Goal: Task Accomplishment & Management: Manage account settings

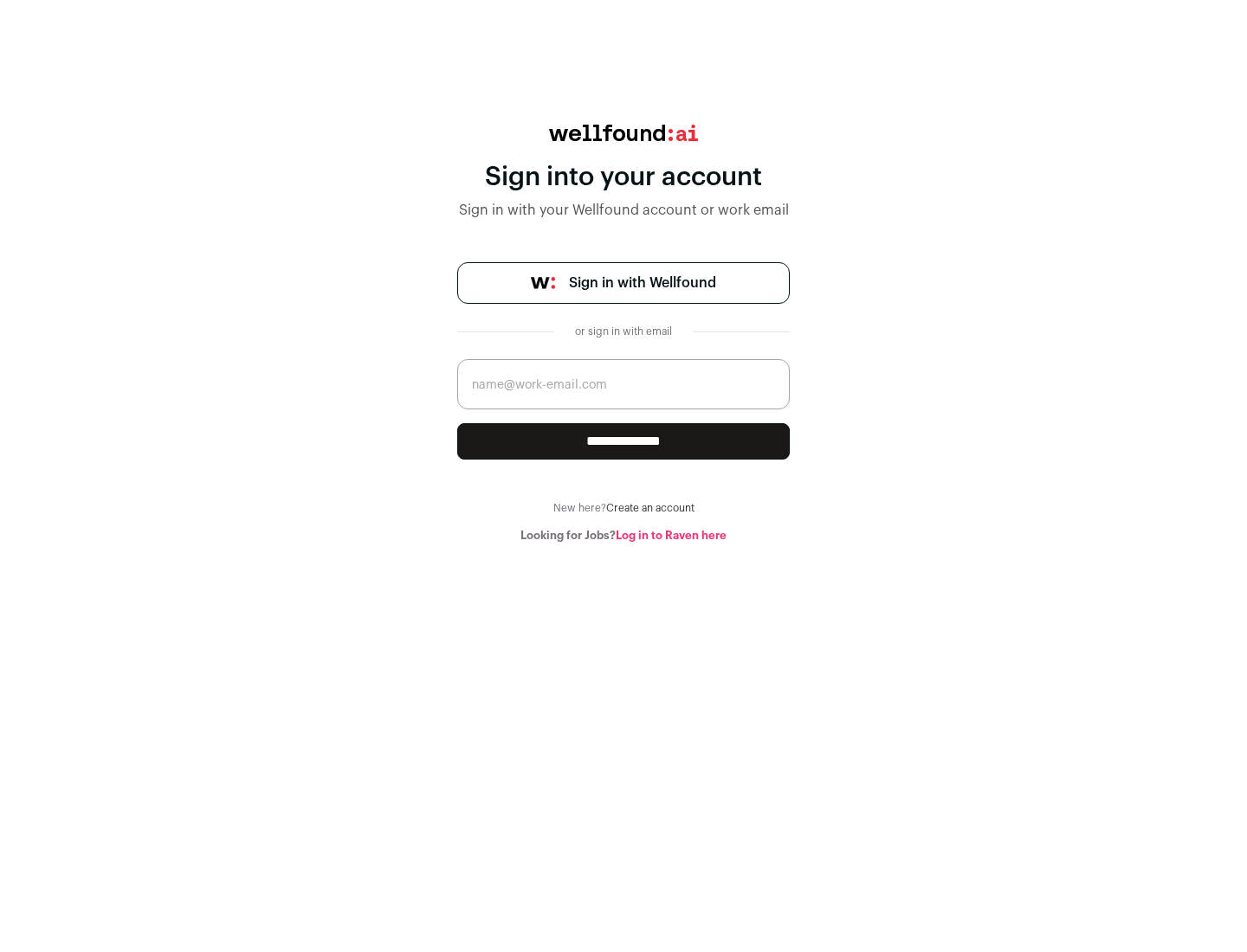
click at [641, 283] on span "Sign in with Wellfound" at bounding box center [642, 283] width 147 height 21
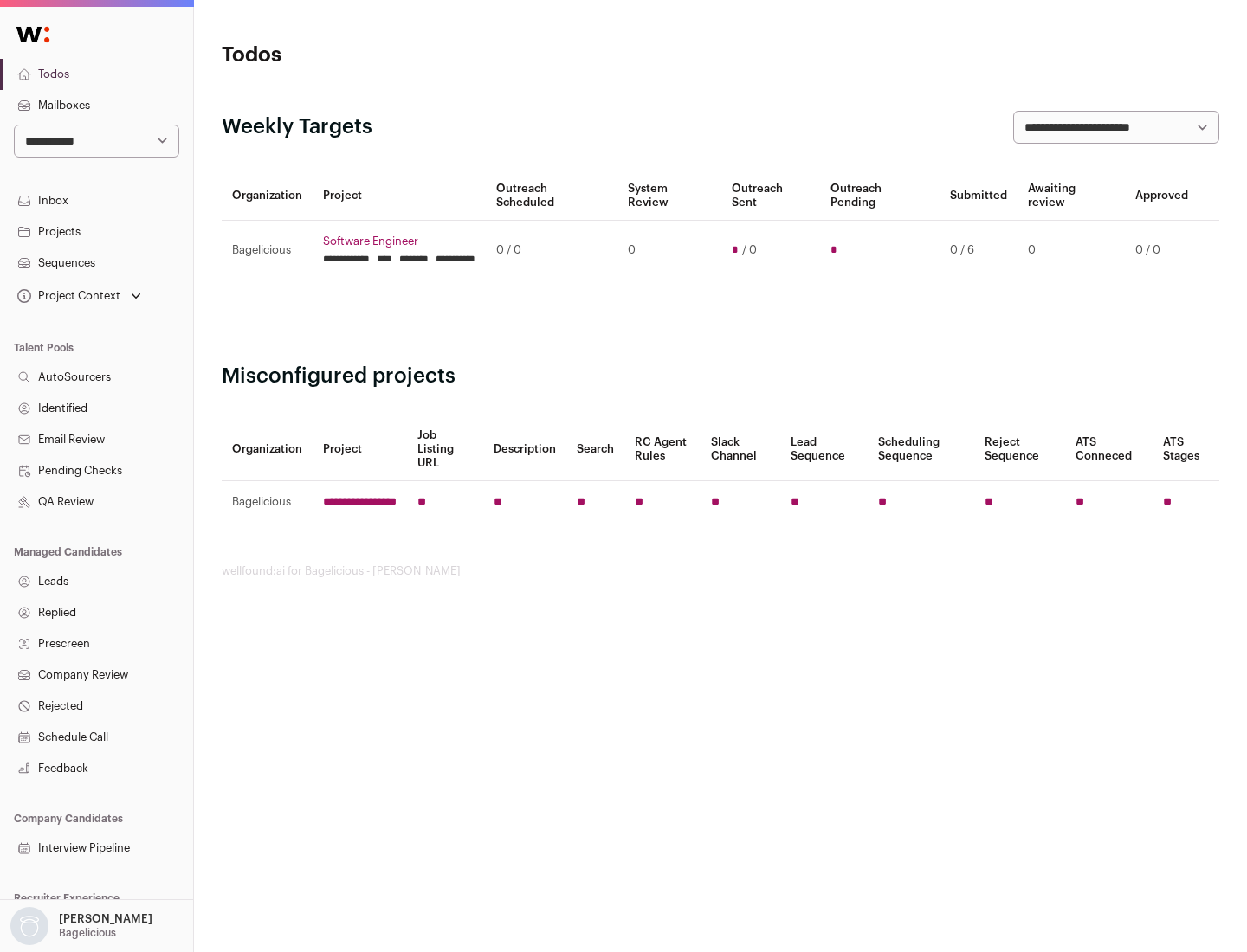
click at [96, 231] on link "Projects" at bounding box center [97, 232] width 194 height 31
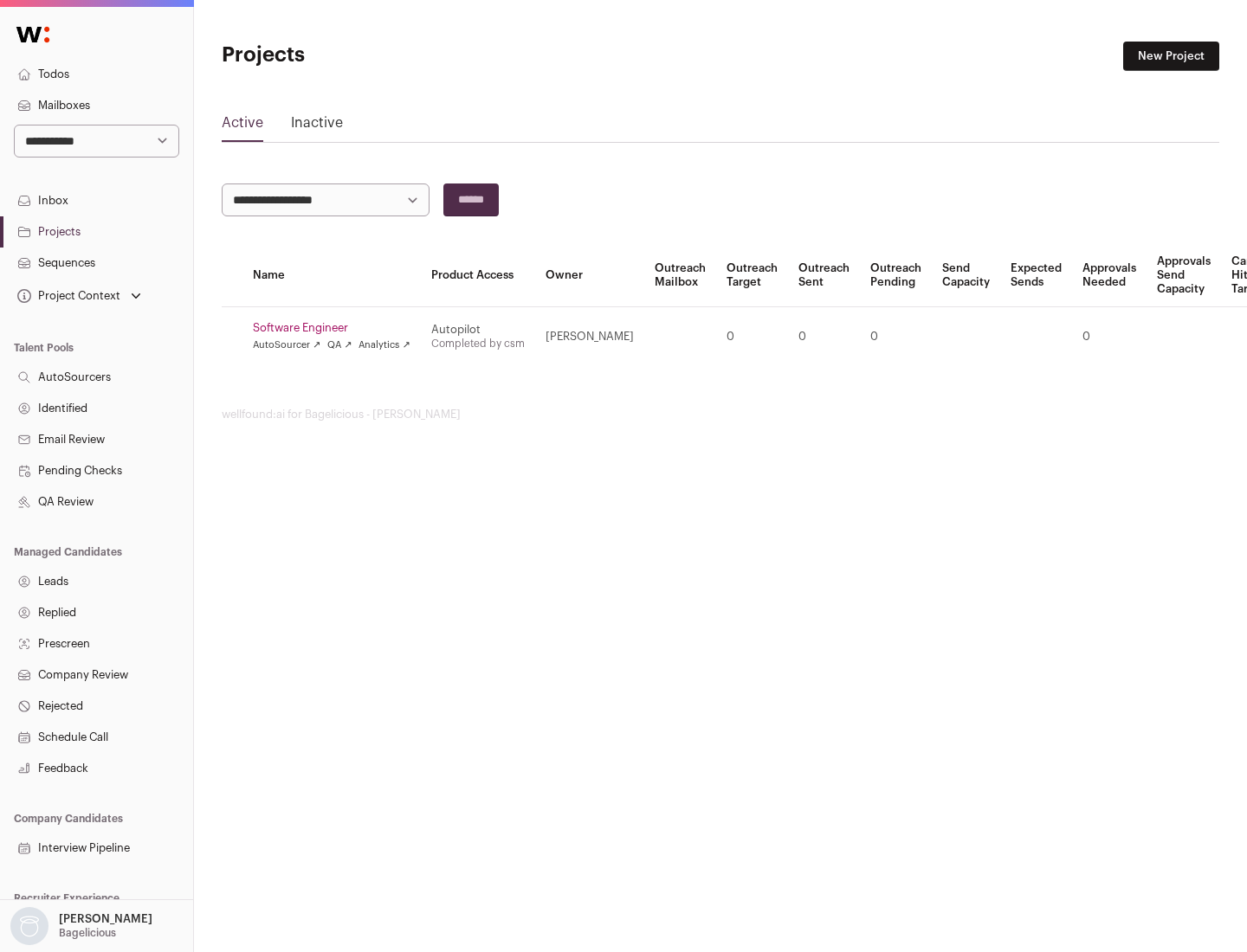
click at [337, 328] on link "Software Engineer" at bounding box center [331, 328] width 158 height 13
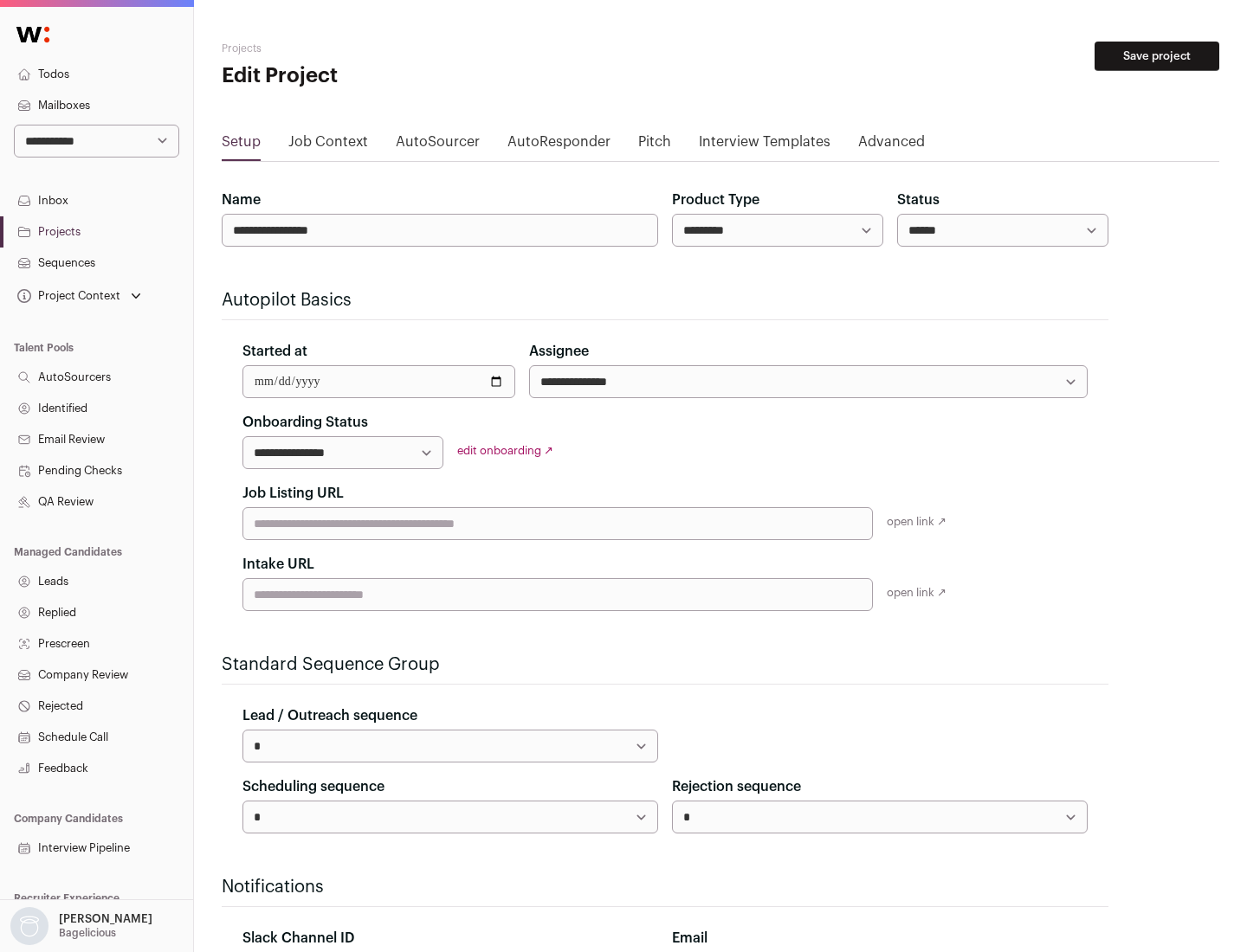
click at [1157, 56] on button "Save project" at bounding box center [1157, 56] width 125 height 30
